Goal: Task Accomplishment & Management: Manage account settings

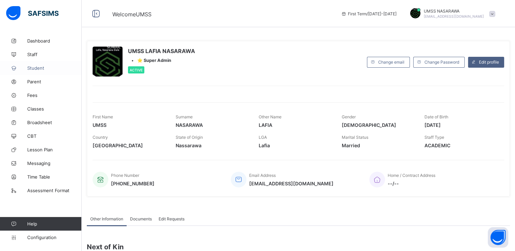
click at [38, 68] on span "Student" at bounding box center [54, 67] width 54 height 5
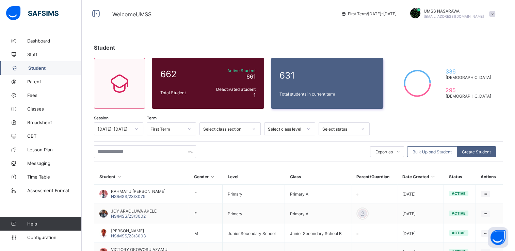
click at [38, 68] on span "Student" at bounding box center [54, 67] width 53 height 5
click at [107, 150] on input "text" at bounding box center [145, 151] width 102 height 13
type input "****"
click at [147, 212] on span "JOY ARAOLUWA AKELE" at bounding box center [134, 211] width 46 height 5
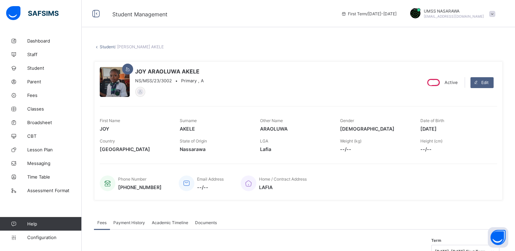
click at [37, 109] on span "Classes" at bounding box center [54, 108] width 54 height 5
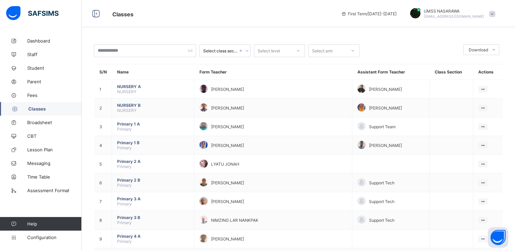
click at [37, 109] on span "Classes" at bounding box center [54, 108] width 53 height 5
click at [20, 181] on link "Time Table" at bounding box center [41, 177] width 82 height 14
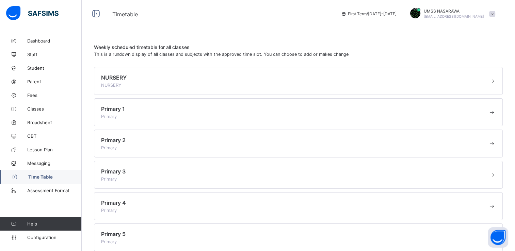
click at [20, 181] on link "Time Table" at bounding box center [41, 177] width 82 height 14
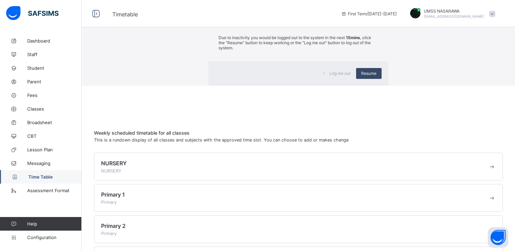
click at [356, 79] on div "Resume" at bounding box center [369, 73] width 26 height 11
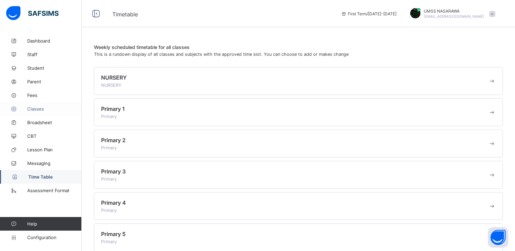
click at [39, 109] on span "Classes" at bounding box center [54, 108] width 54 height 5
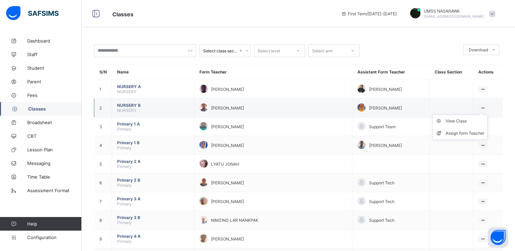
click at [486, 106] on icon at bounding box center [483, 108] width 6 height 5
click at [462, 122] on div "View Class" at bounding box center [465, 121] width 39 height 7
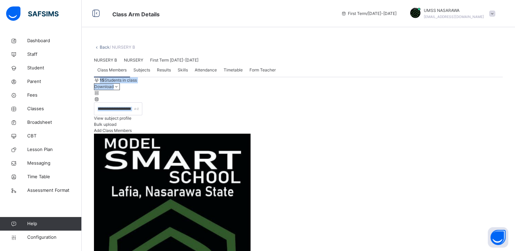
drag, startPoint x: 462, startPoint y: 122, endPoint x: 341, endPoint y: 177, distance: 132.2
click at [136, 115] on input "text" at bounding box center [118, 108] width 48 height 13
type input "****"
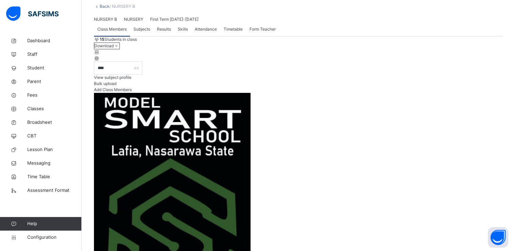
scroll to position [54, 0]
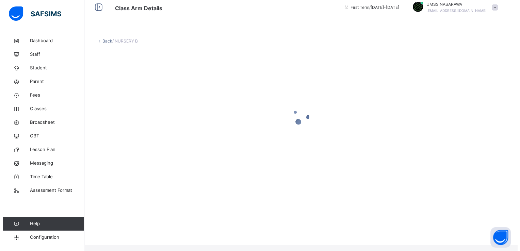
scroll to position [0, 0]
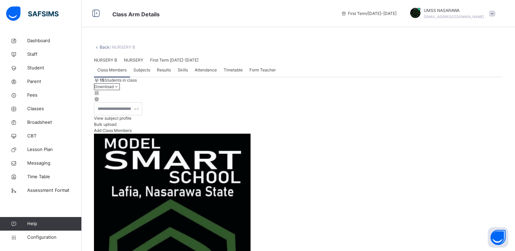
click at [106, 47] on link "Back" at bounding box center [105, 47] width 10 height 5
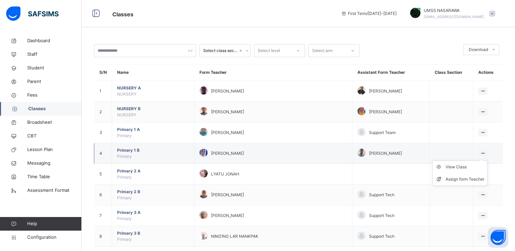
click at [483, 151] on icon at bounding box center [483, 153] width 6 height 5
click at [472, 165] on div "View Class" at bounding box center [465, 167] width 39 height 7
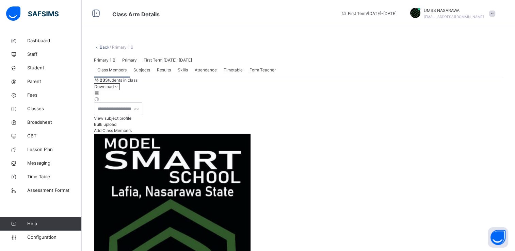
click at [132, 133] on span "Add Class Members" at bounding box center [113, 130] width 38 height 5
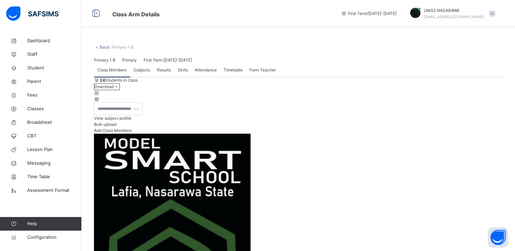
click at [38, 68] on span "Student" at bounding box center [54, 68] width 54 height 7
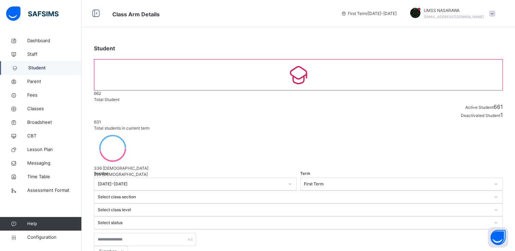
click at [49, 64] on link "Student" at bounding box center [41, 68] width 82 height 14
click at [37, 107] on span "Classes" at bounding box center [54, 109] width 54 height 7
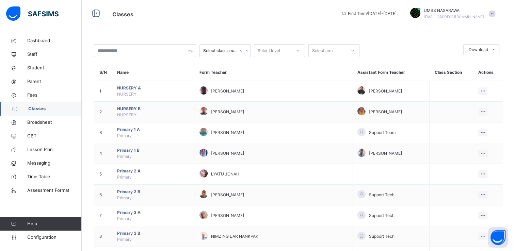
click at [148, 108] on span "NURSERY B" at bounding box center [153, 109] width 72 height 6
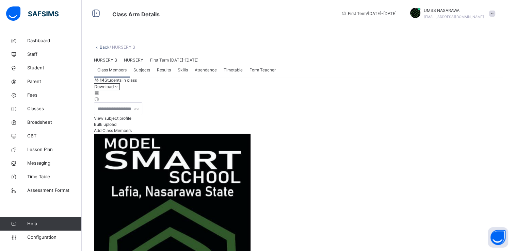
click at [149, 63] on div "NURSERY B NURSERY First Term 2025-2026" at bounding box center [298, 60] width 409 height 6
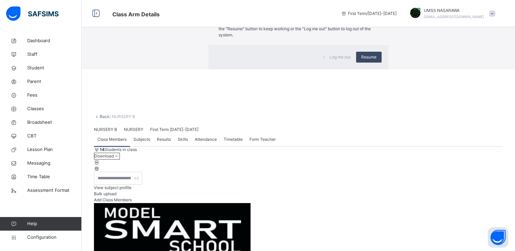
click at [356, 63] on div "Resume" at bounding box center [369, 57] width 26 height 11
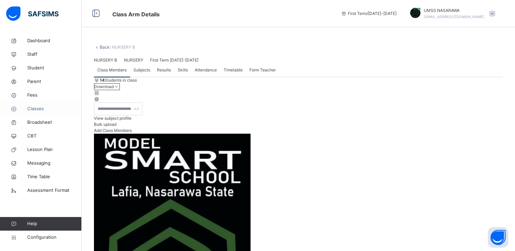
click at [38, 108] on span "Classes" at bounding box center [54, 109] width 54 height 7
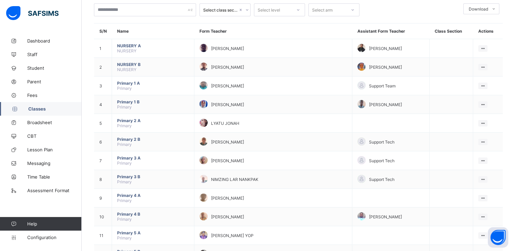
scroll to position [54, 0]
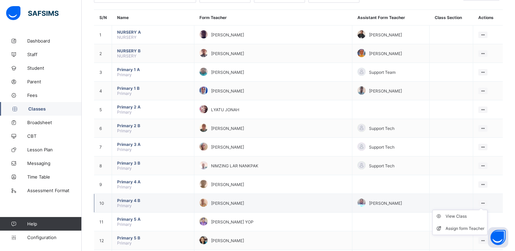
click at [485, 203] on icon at bounding box center [483, 203] width 6 height 5
click at [460, 215] on div "View Class" at bounding box center [465, 216] width 39 height 7
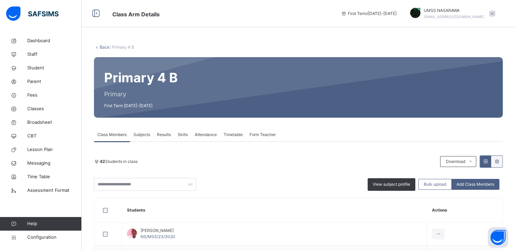
click at [189, 163] on div "42 Students in class" at bounding box center [265, 162] width 343 height 6
click at [104, 47] on link "Back" at bounding box center [105, 47] width 10 height 5
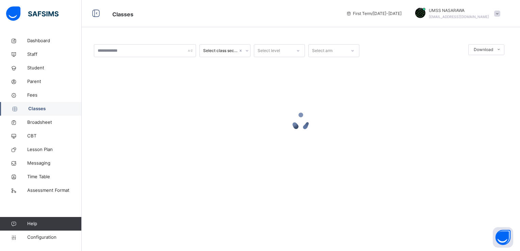
drag, startPoint x: 518, startPoint y: 112, endPoint x: 508, endPoint y: 167, distance: 55.3
click at [508, 167] on html "Classes First Term / [DATE]-[DATE] UMSS NASARAWA [EMAIL_ADDRESS][DOMAIN_NAME] D…" at bounding box center [260, 125] width 520 height 251
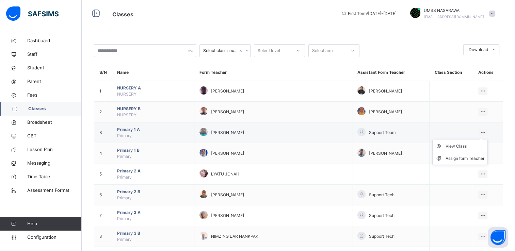
click at [486, 132] on icon at bounding box center [483, 132] width 6 height 5
click at [463, 148] on div "View Class" at bounding box center [465, 146] width 39 height 7
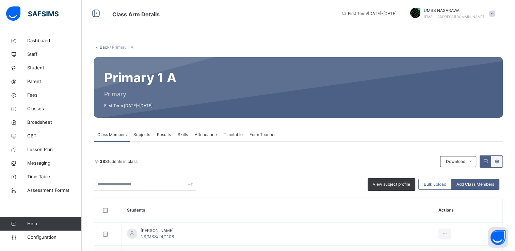
click at [101, 46] on link "Back" at bounding box center [105, 47] width 10 height 5
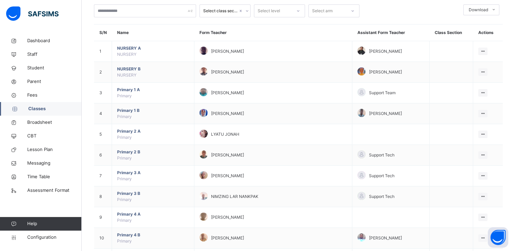
scroll to position [44, 0]
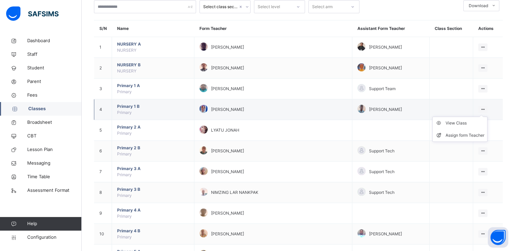
click at [485, 108] on icon at bounding box center [483, 109] width 6 height 5
click at [457, 124] on div "View Class" at bounding box center [465, 123] width 39 height 7
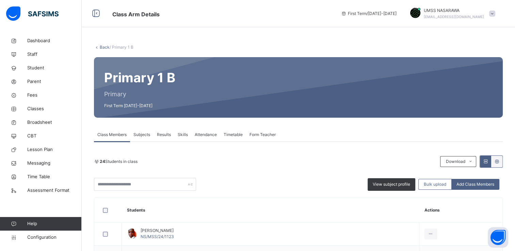
click at [102, 47] on link "Back" at bounding box center [105, 47] width 10 height 5
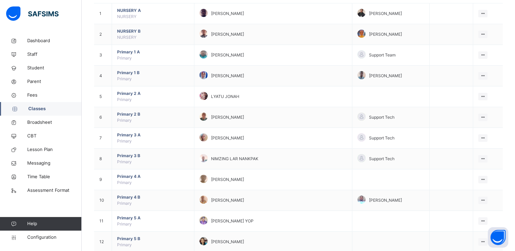
scroll to position [79, 0]
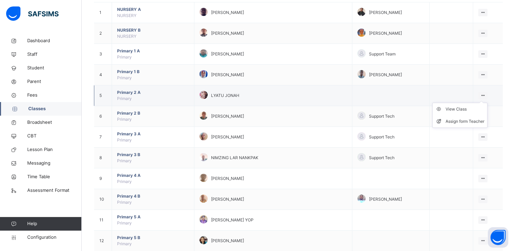
click at [484, 95] on icon at bounding box center [483, 95] width 6 height 5
click at [480, 108] on div "View Class" at bounding box center [465, 109] width 39 height 7
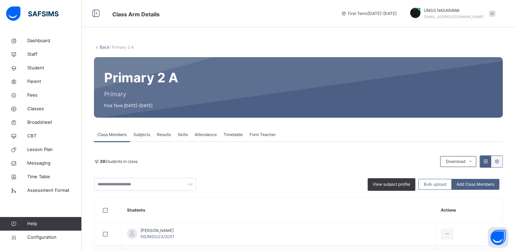
click at [100, 49] on link "Back" at bounding box center [105, 47] width 10 height 5
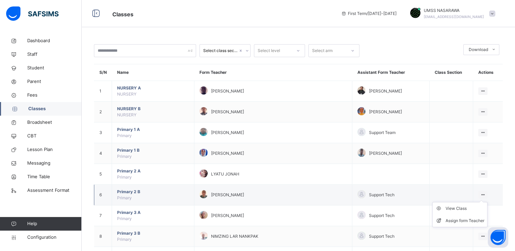
click at [485, 194] on icon at bounding box center [483, 194] width 6 height 5
click at [458, 207] on div "View Class" at bounding box center [465, 208] width 39 height 7
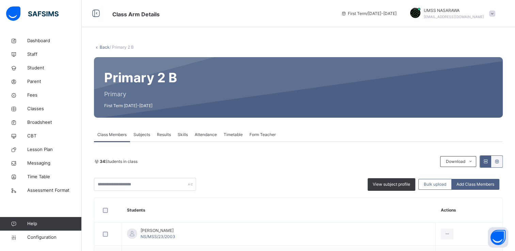
click at [101, 45] on link "Back" at bounding box center [105, 47] width 10 height 5
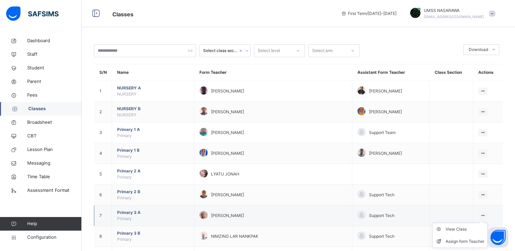
click at [485, 213] on icon at bounding box center [483, 215] width 6 height 5
click at [464, 226] on div "View Class" at bounding box center [465, 229] width 39 height 7
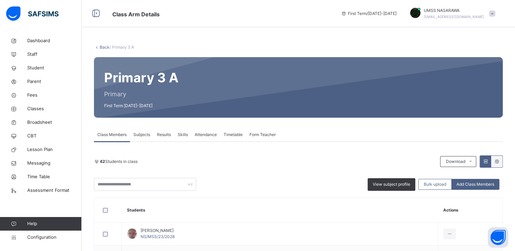
click at [101, 46] on link "Back" at bounding box center [105, 47] width 10 height 5
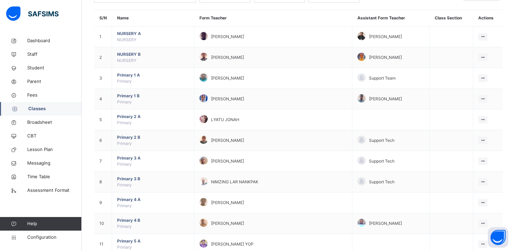
scroll to position [68, 0]
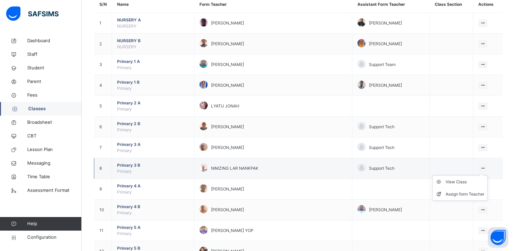
click at [485, 166] on icon at bounding box center [483, 168] width 6 height 5
click at [460, 181] on div "View Class" at bounding box center [465, 182] width 39 height 7
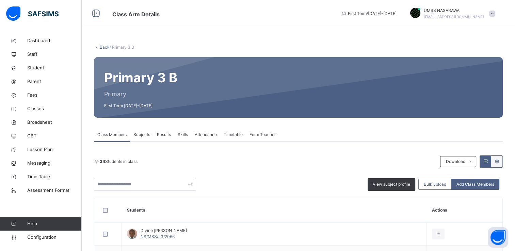
click at [102, 46] on link "Back" at bounding box center [105, 47] width 10 height 5
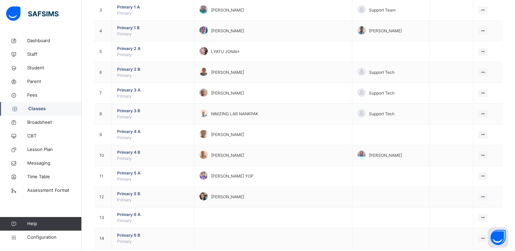
scroll to position [136, 0]
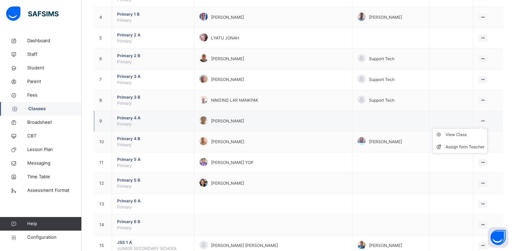
click at [483, 128] on ul "View Class Assign form Teacher" at bounding box center [459, 140] width 55 height 25
click at [459, 133] on div "View Class" at bounding box center [465, 134] width 39 height 7
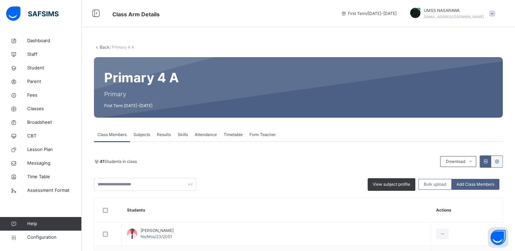
click at [101, 47] on link "Back" at bounding box center [105, 47] width 10 height 5
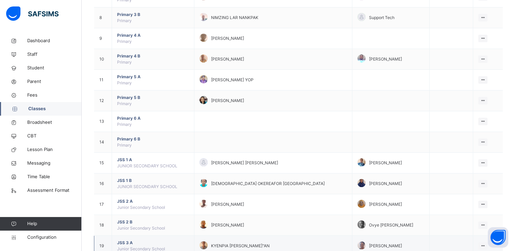
scroll to position [238, 0]
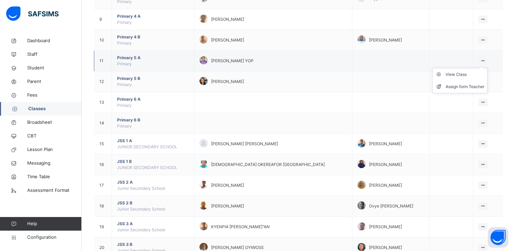
click at [486, 59] on icon at bounding box center [483, 60] width 6 height 5
click at [464, 73] on div "View Class" at bounding box center [465, 74] width 39 height 7
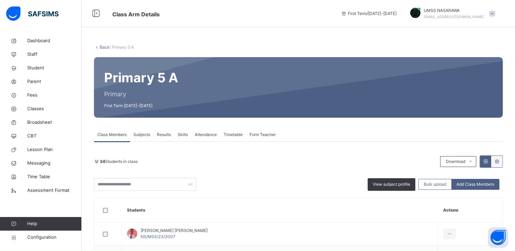
click at [463, 73] on div at bounding box center [340, 87] width 304 height 47
